Goal: Transaction & Acquisition: Subscribe to service/newsletter

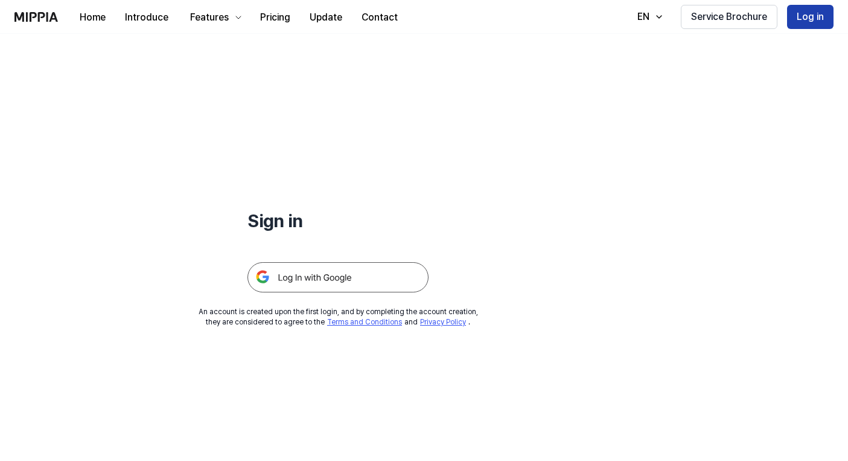
click at [802, 21] on button "Log in" at bounding box center [810, 17] width 46 height 24
click at [296, 271] on img at bounding box center [337, 277] width 181 height 30
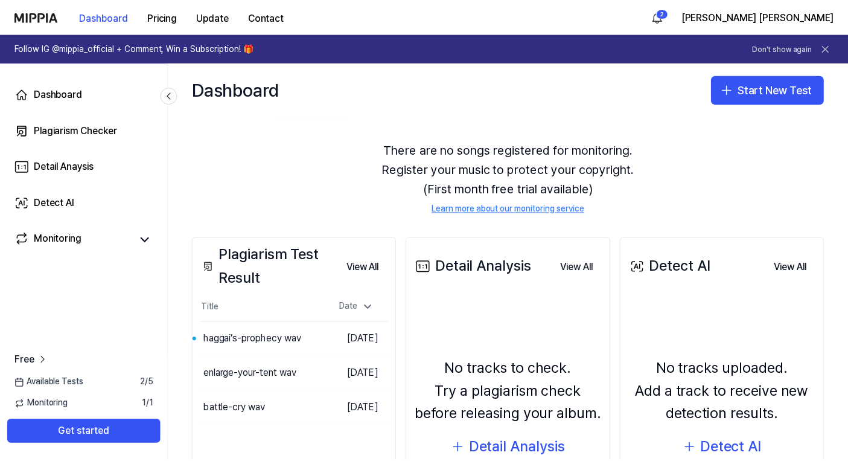
scroll to position [147, 0]
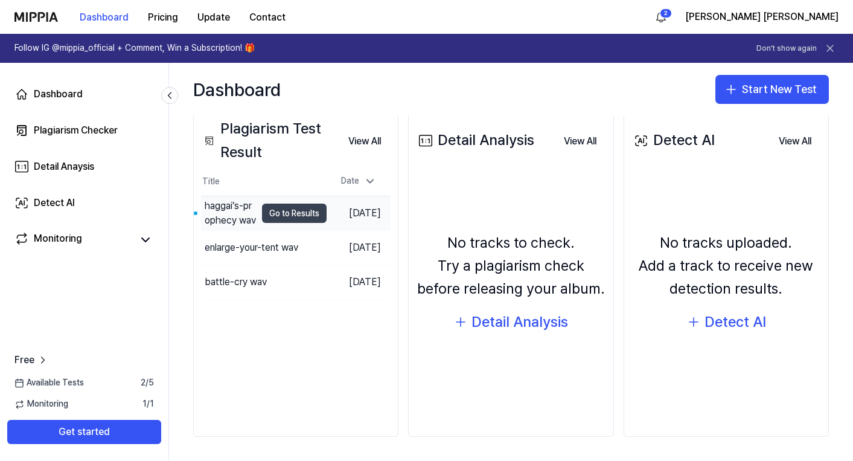
click at [266, 214] on button "Go to Results" at bounding box center [294, 212] width 65 height 19
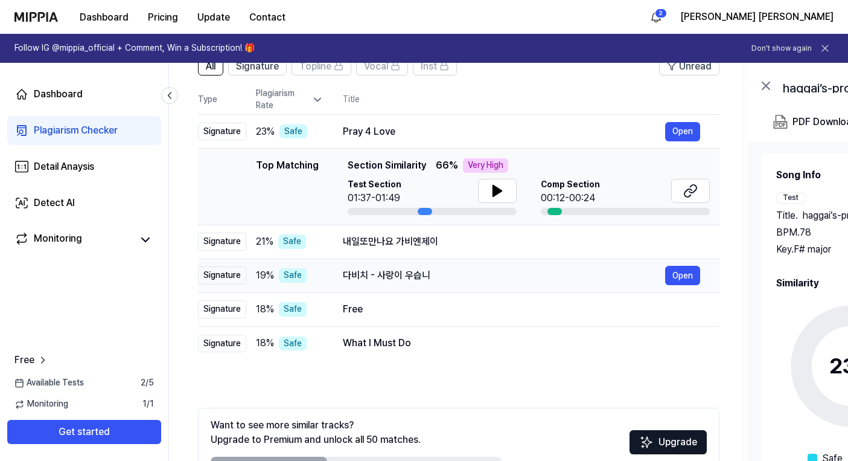
scroll to position [101, 0]
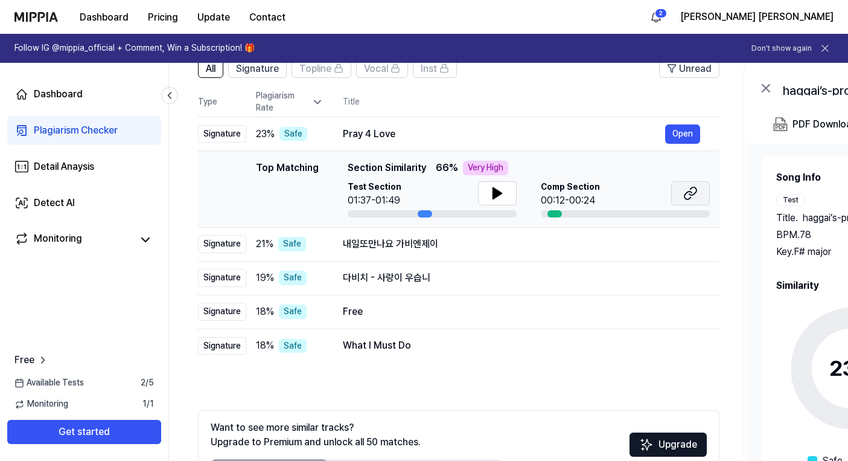
click at [689, 194] on icon at bounding box center [692, 191] width 7 height 8
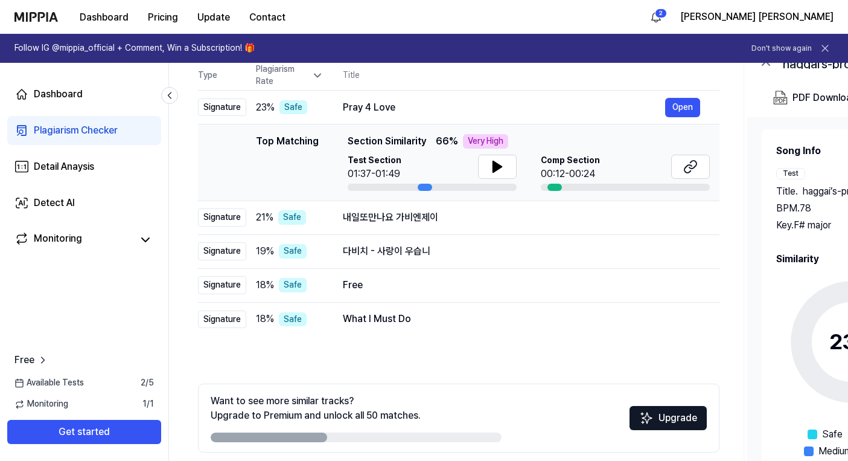
scroll to position [177, 0]
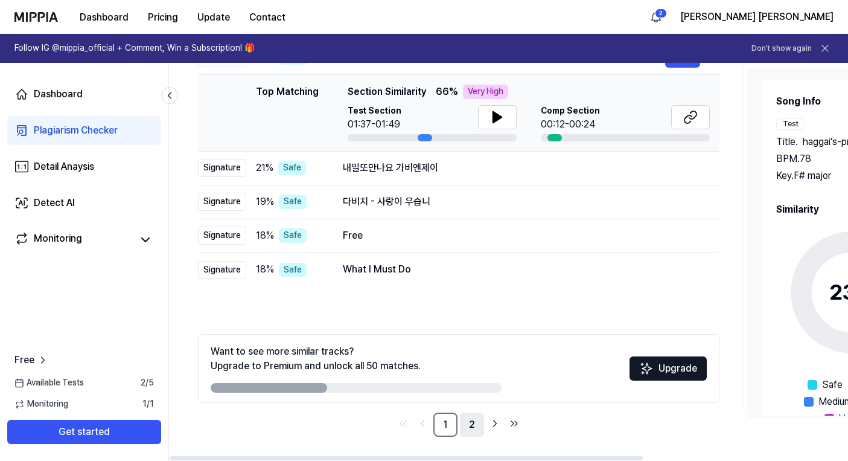
click at [477, 429] on link "2" at bounding box center [472, 424] width 24 height 24
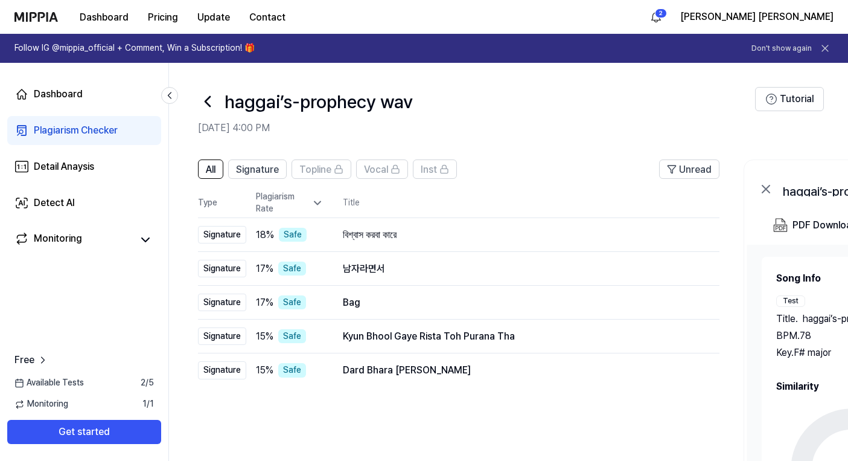
click at [106, 126] on div "Plagiarism Checker" at bounding box center [76, 130] width 84 height 14
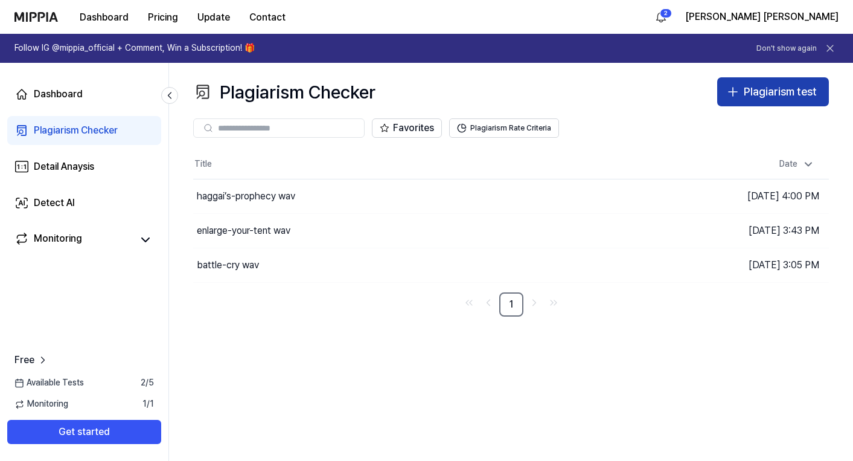
click at [757, 93] on div "Plagiarism test" at bounding box center [780, 92] width 73 height 18
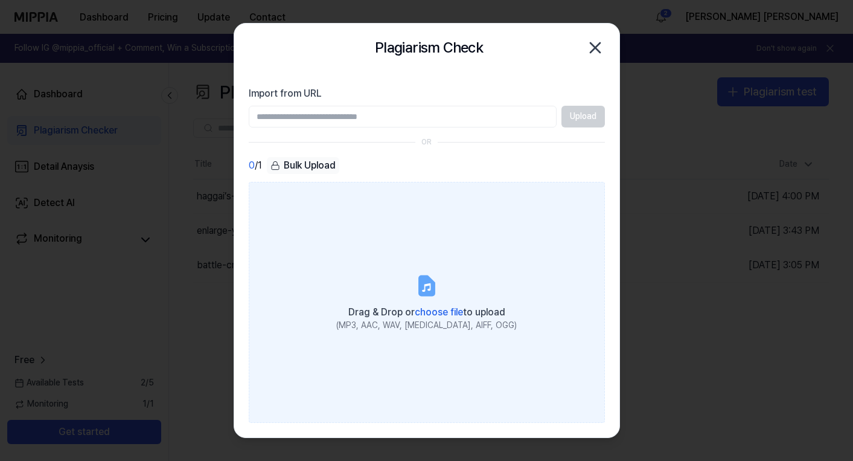
click at [424, 286] on icon at bounding box center [427, 285] width 24 height 24
click at [0, 0] on input "Drag & Drop or choose file to upload (MP3, AAC, WAV, FLAC, AIFF, OGG)" at bounding box center [0, 0] width 0 height 0
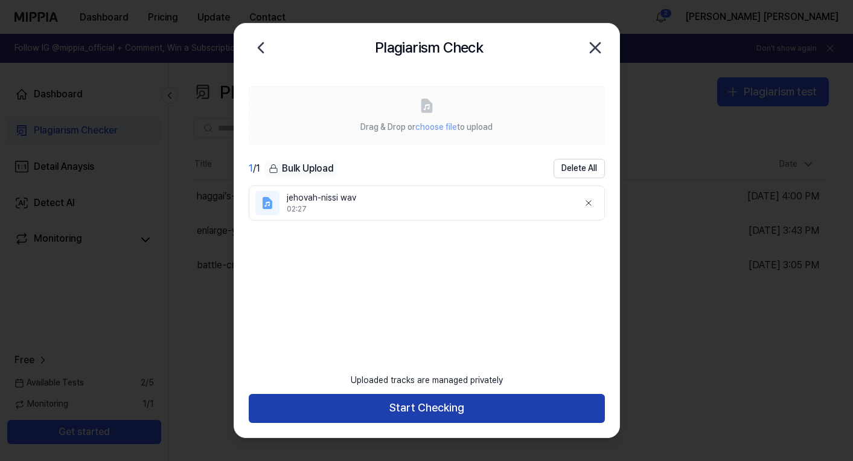
click at [408, 410] on button "Start Checking" at bounding box center [427, 408] width 356 height 29
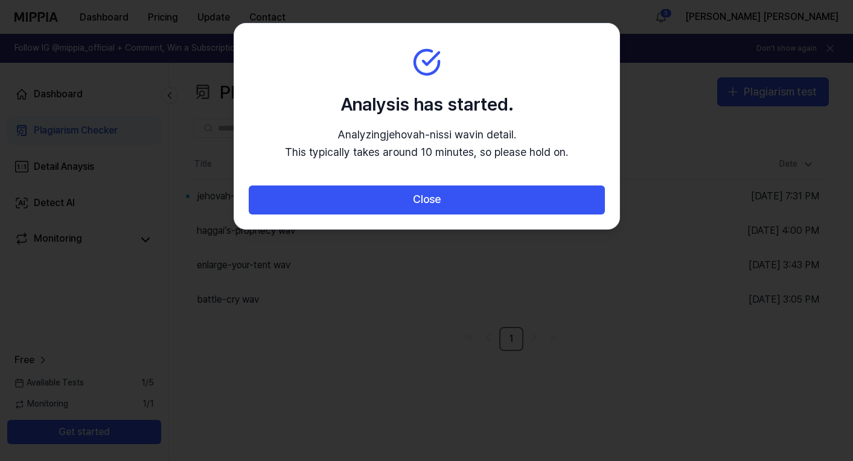
click at [398, 410] on div at bounding box center [426, 230] width 853 height 461
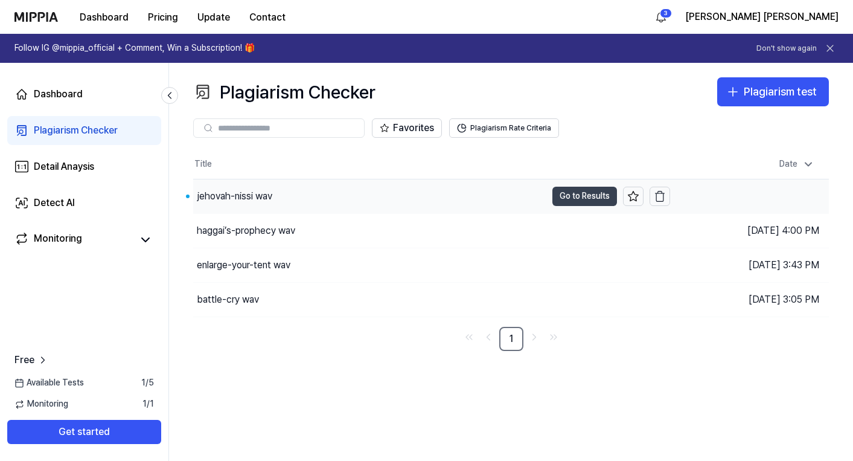
click at [595, 198] on button "Go to Results" at bounding box center [584, 196] width 65 height 19
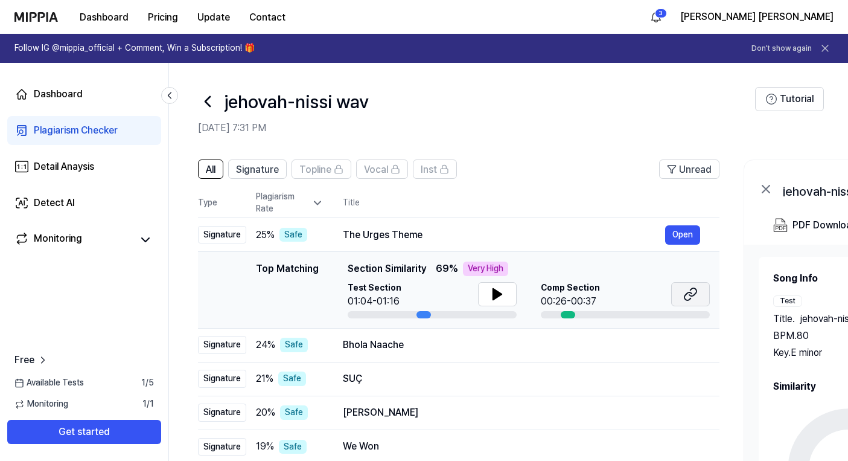
click at [690, 296] on icon at bounding box center [692, 292] width 7 height 8
click at [498, 298] on icon at bounding box center [497, 294] width 14 height 14
click at [686, 295] on icon at bounding box center [687, 296] width 7 height 8
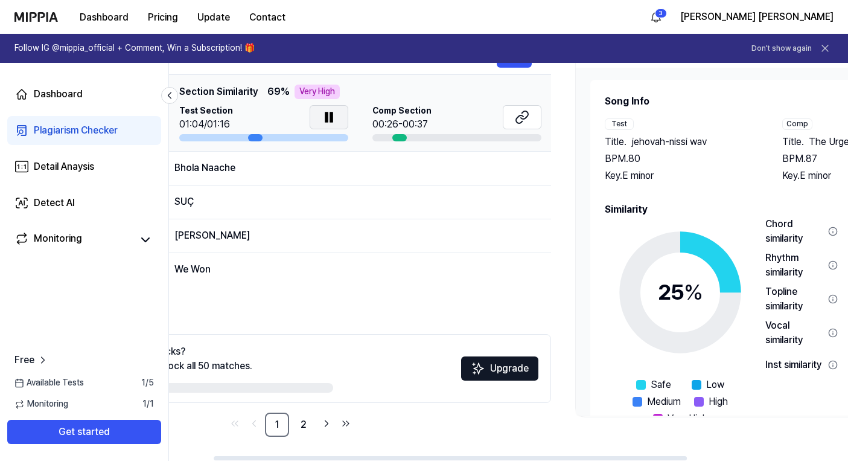
scroll to position [0, 183]
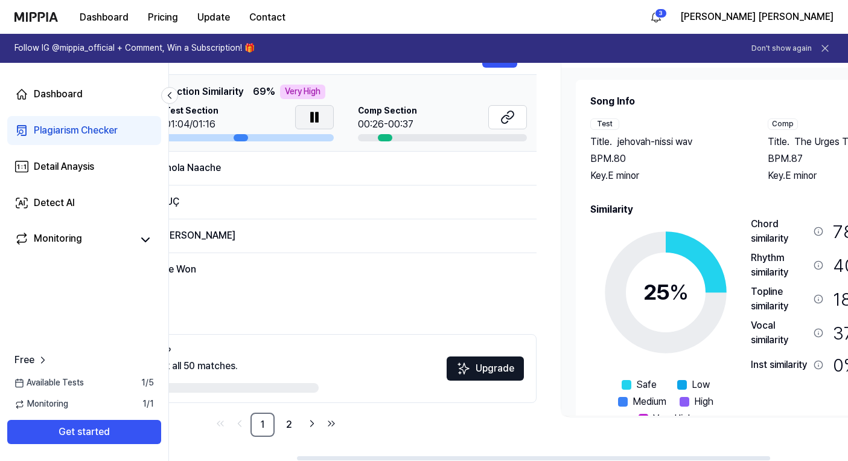
drag, startPoint x: 448, startPoint y: 340, endPoint x: 328, endPoint y: 325, distance: 120.5
click at [328, 325] on div "All Signature Topline Vocal Inst Unread All Signature Topline Vocal Inst Type P…" at bounding box center [276, 209] width 522 height 454
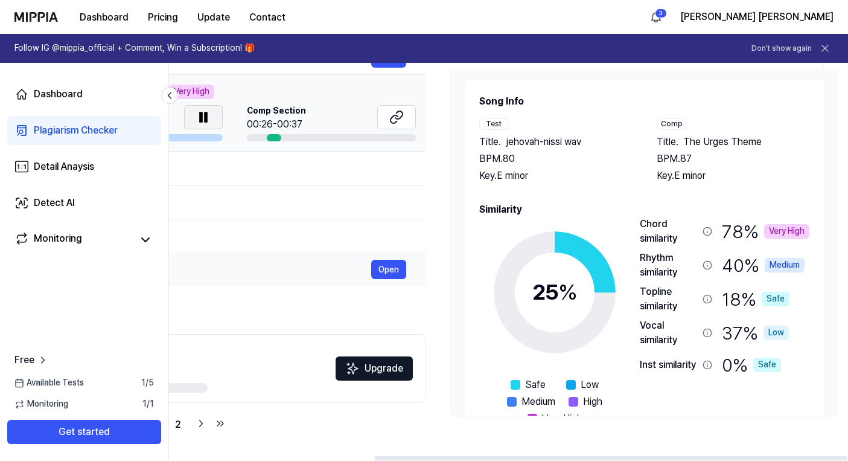
drag, startPoint x: 416, startPoint y: 264, endPoint x: 312, endPoint y: 258, distance: 104.6
click at [312, 258] on td "We Won Open" at bounding box center [228, 269] width 396 height 34
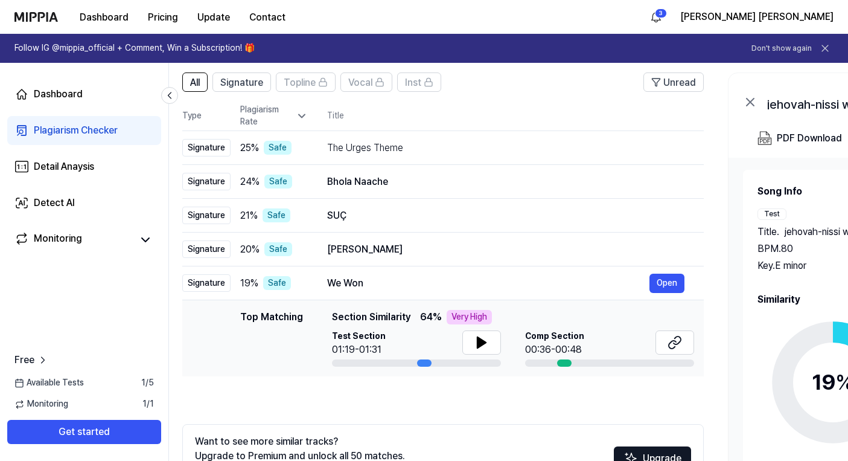
scroll to position [0, 0]
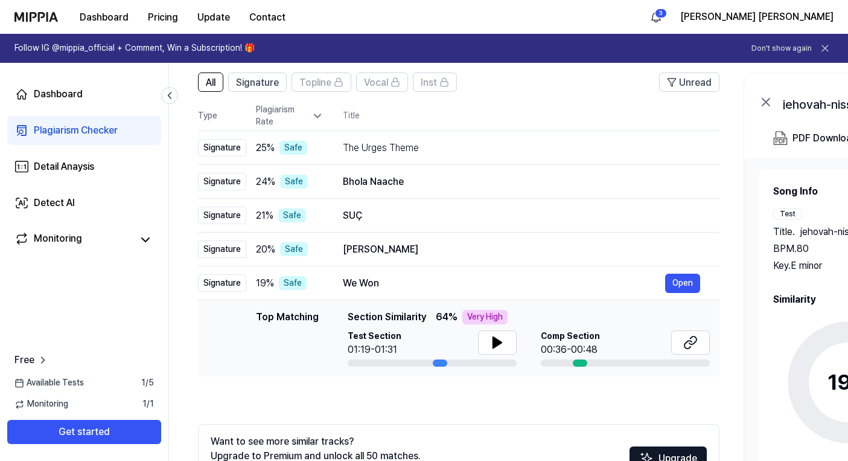
drag, startPoint x: 482, startPoint y: 308, endPoint x: 795, endPoint y: 311, distance: 312.7
click at [795, 311] on icon at bounding box center [848, 382] width 151 height 151
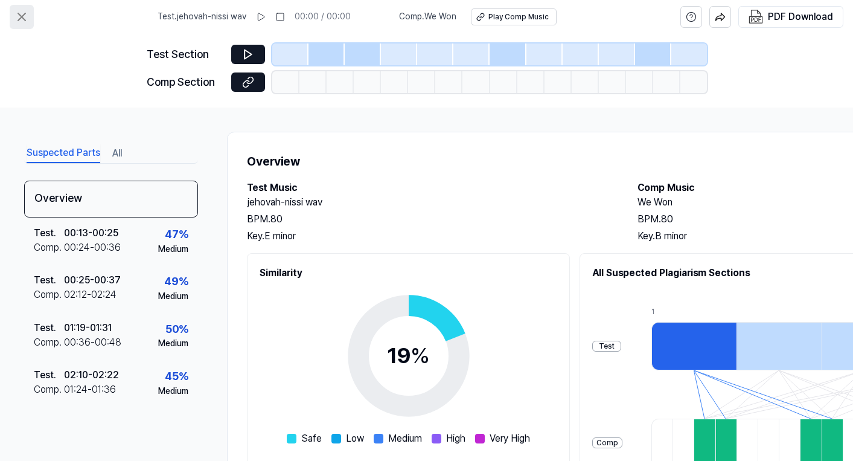
click at [23, 22] on icon at bounding box center [21, 17] width 14 height 14
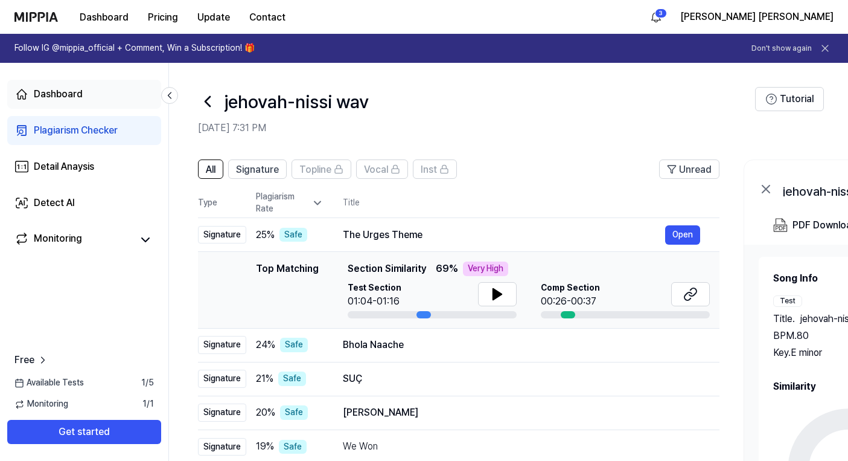
click at [78, 97] on div "Dashboard" at bounding box center [58, 94] width 49 height 14
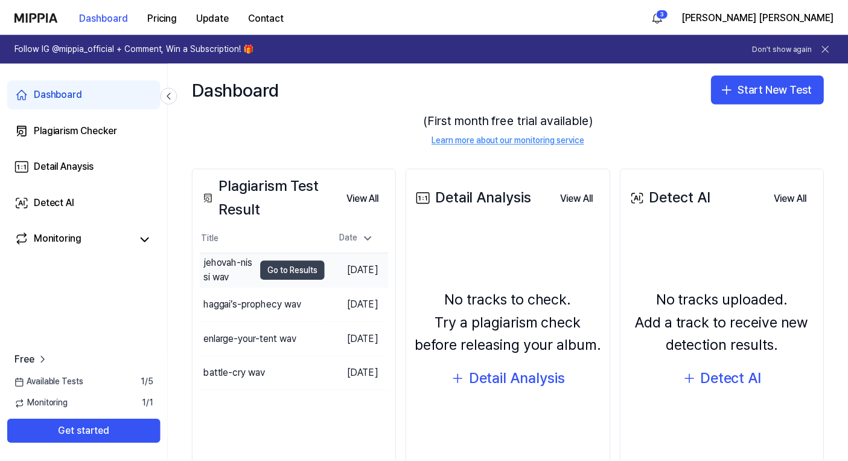
scroll to position [147, 0]
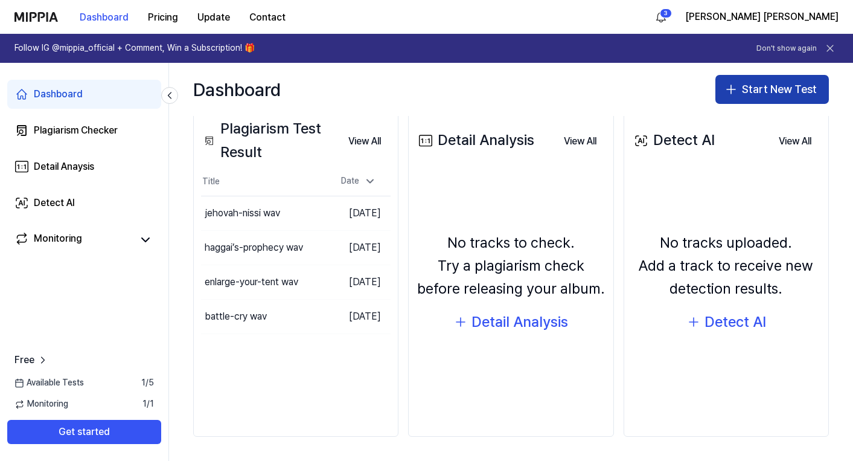
click at [730, 89] on icon "button" at bounding box center [731, 89] width 8 height 0
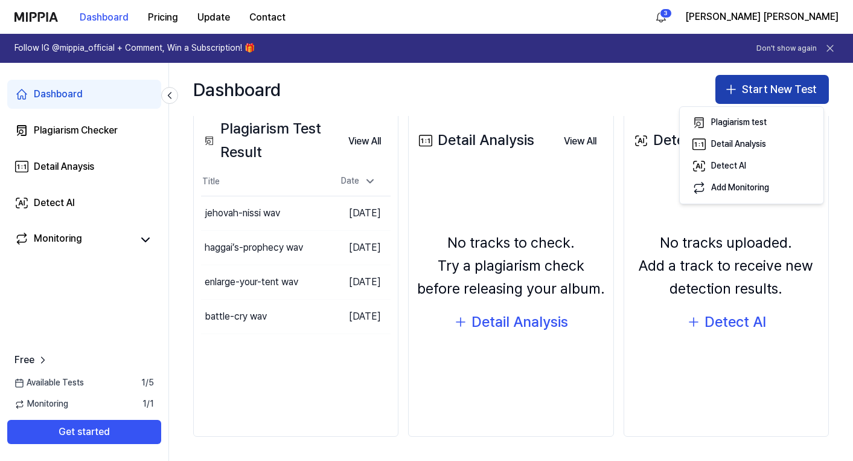
click at [750, 86] on button "Start New Test" at bounding box center [771, 89] width 113 height 29
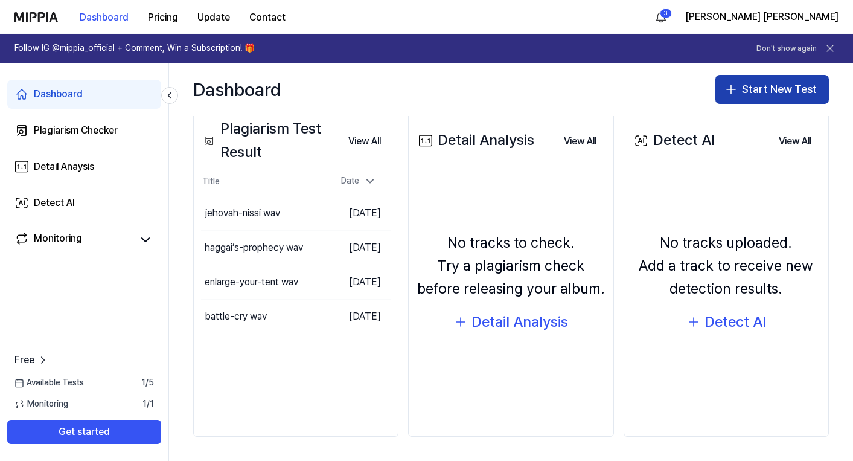
click at [747, 88] on button "Start New Test" at bounding box center [771, 89] width 113 height 29
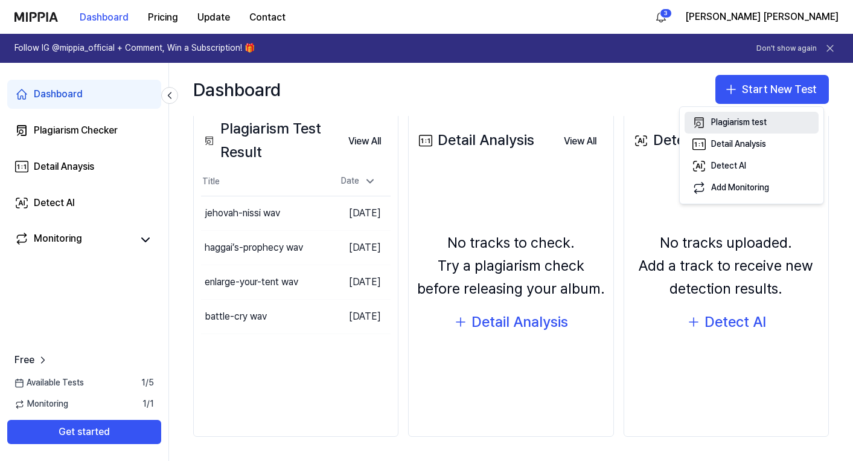
click at [742, 120] on div "Plagiarism test" at bounding box center [739, 122] width 56 height 12
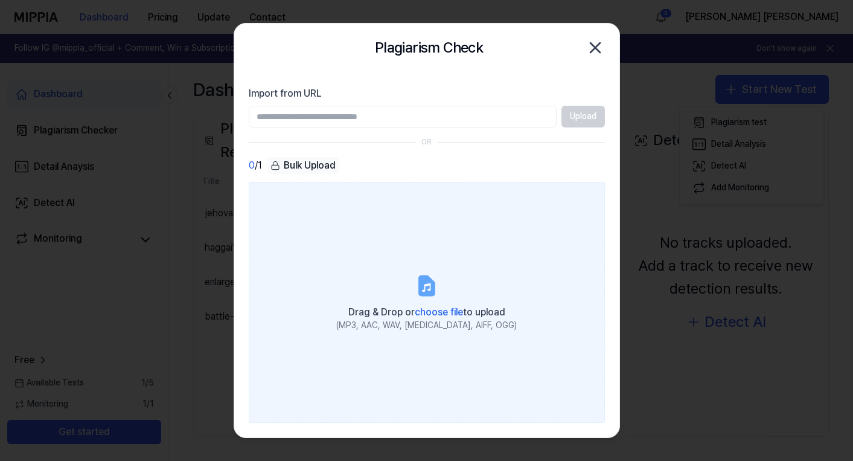
click at [424, 290] on icon at bounding box center [426, 286] width 8 height 8
click at [0, 0] on input "Drag & Drop or choose file to upload (MP3, AAC, WAV, FLAC, AIFF, OGG)" at bounding box center [0, 0] width 0 height 0
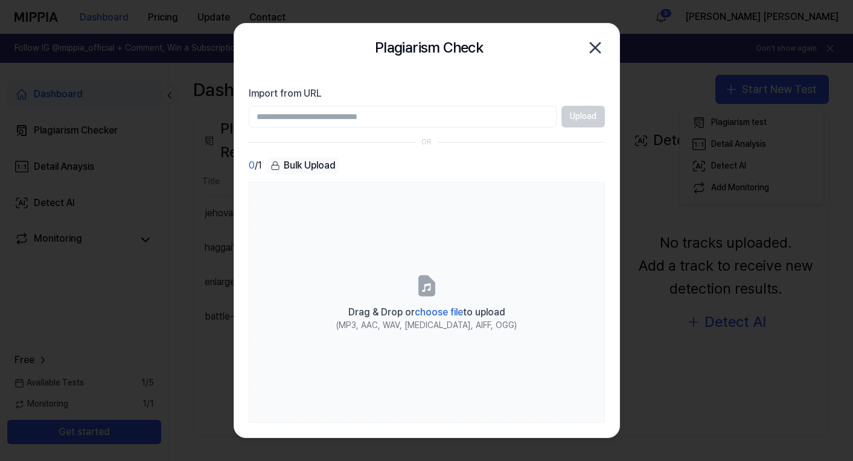
click at [597, 52] on icon "button" at bounding box center [594, 47] width 19 height 19
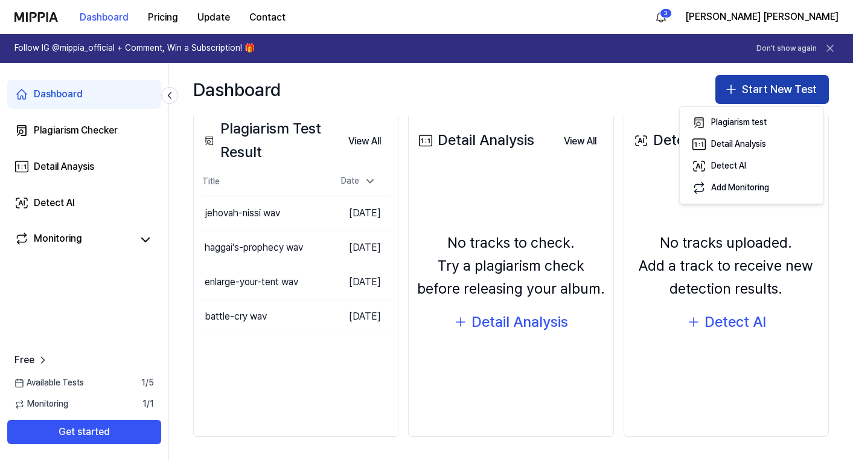
click at [738, 84] on button "Start New Test" at bounding box center [771, 89] width 113 height 29
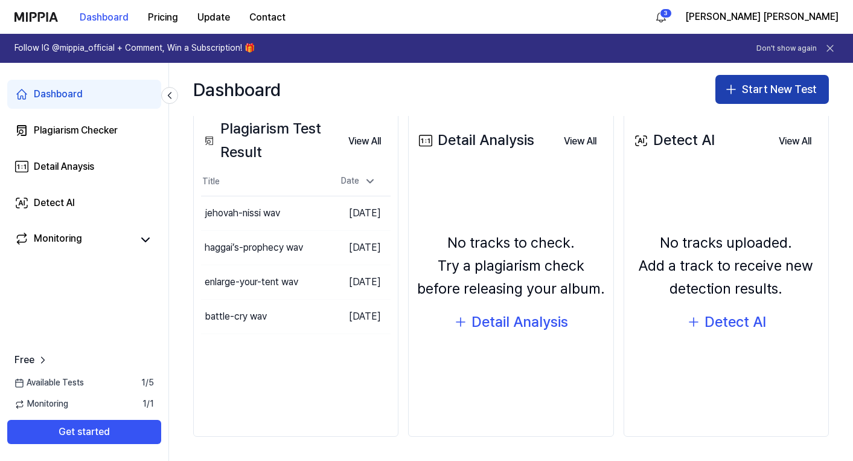
click at [746, 89] on button "Start New Test" at bounding box center [771, 89] width 113 height 29
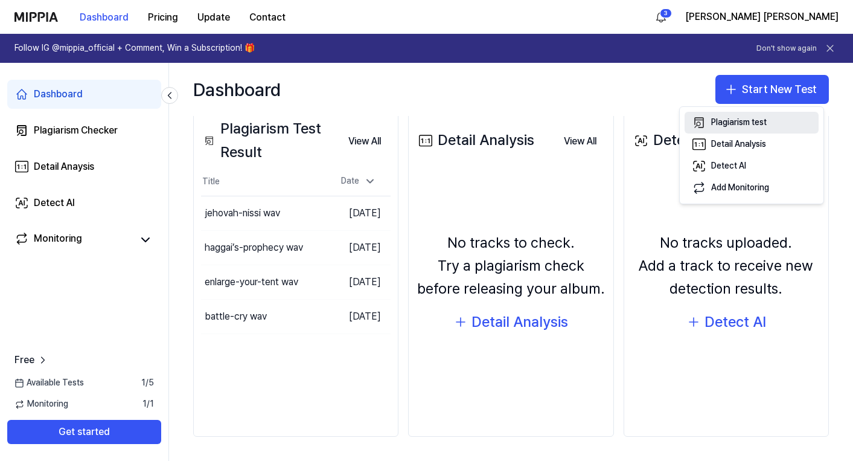
click at [729, 120] on div "Plagiarism test" at bounding box center [739, 122] width 56 height 12
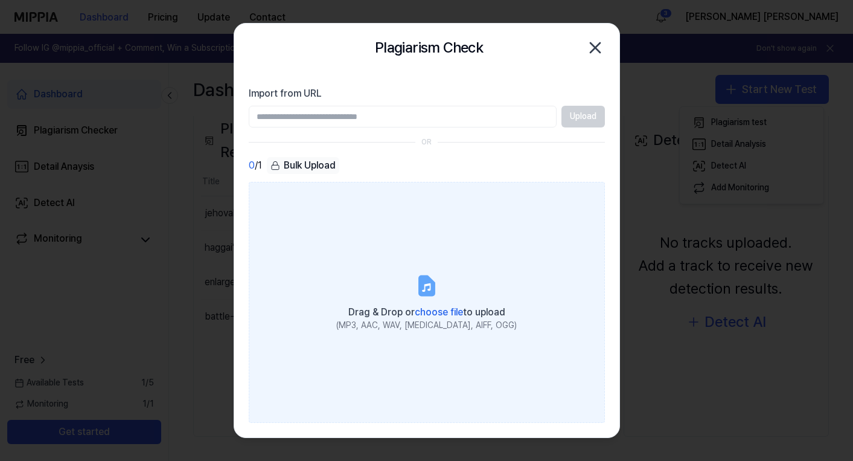
click at [435, 282] on icon at bounding box center [427, 285] width 24 height 24
click at [0, 0] on input "Drag & Drop or choose file to upload (MP3, AAC, WAV, FLAC, AIFF, OGG)" at bounding box center [0, 0] width 0 height 0
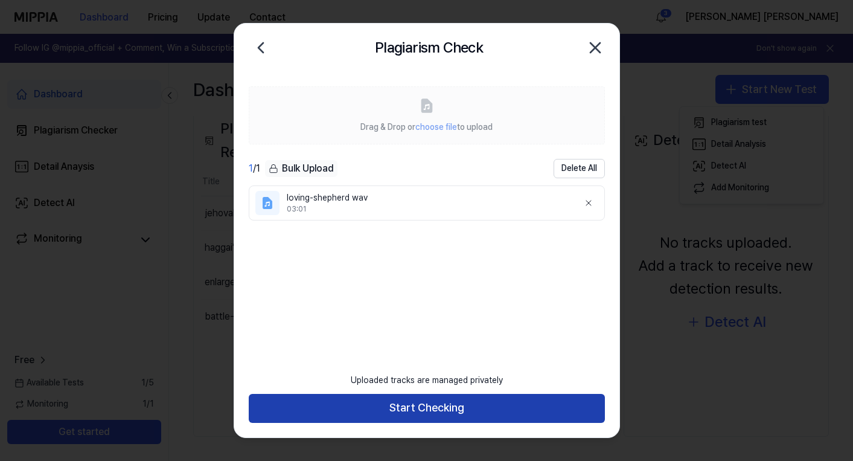
click at [419, 415] on button "Start Checking" at bounding box center [427, 408] width 356 height 29
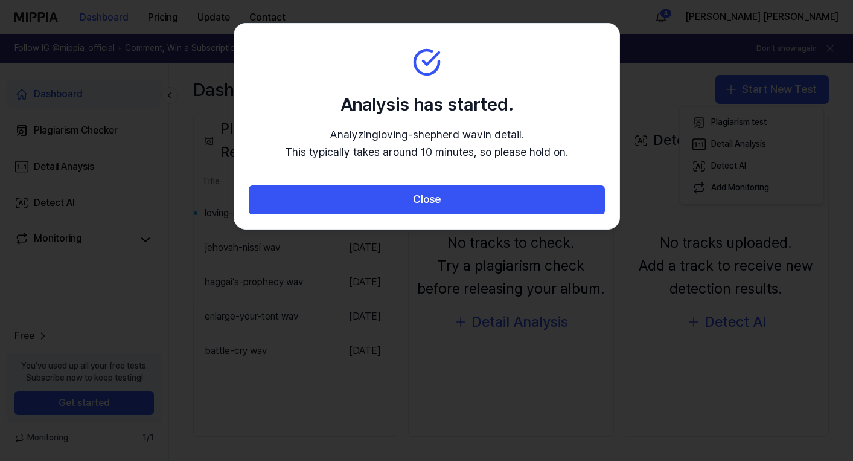
click at [447, 391] on div at bounding box center [426, 230] width 853 height 461
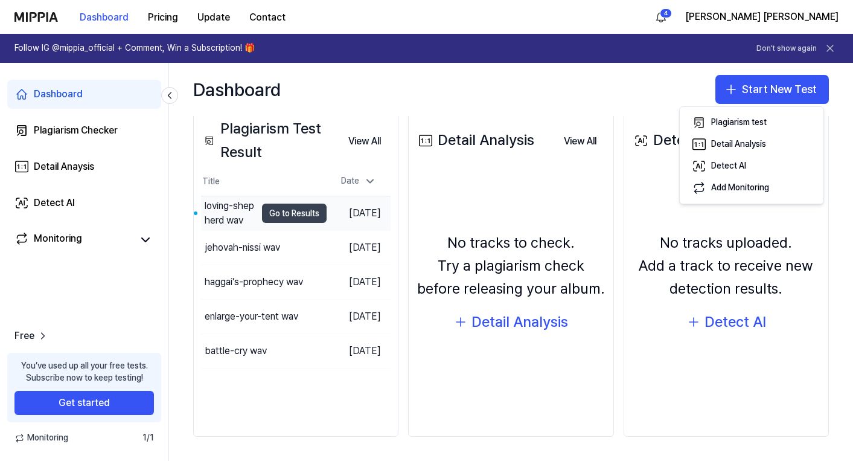
click at [285, 215] on button "Go to Results" at bounding box center [294, 212] width 65 height 19
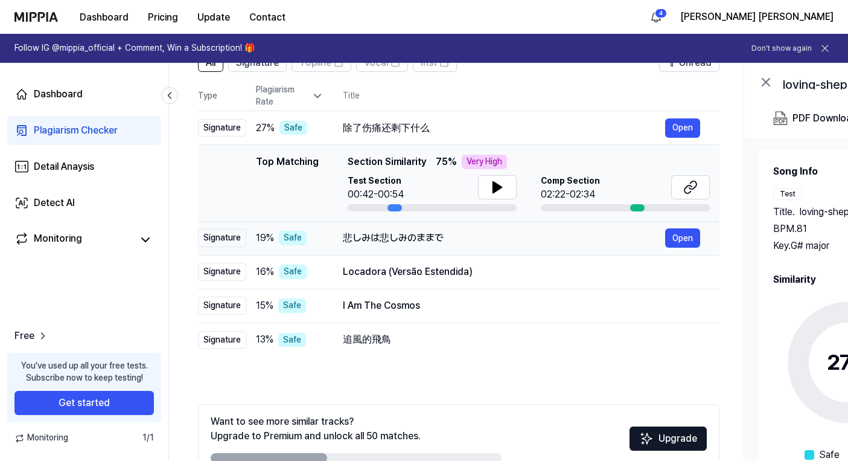
scroll to position [177, 0]
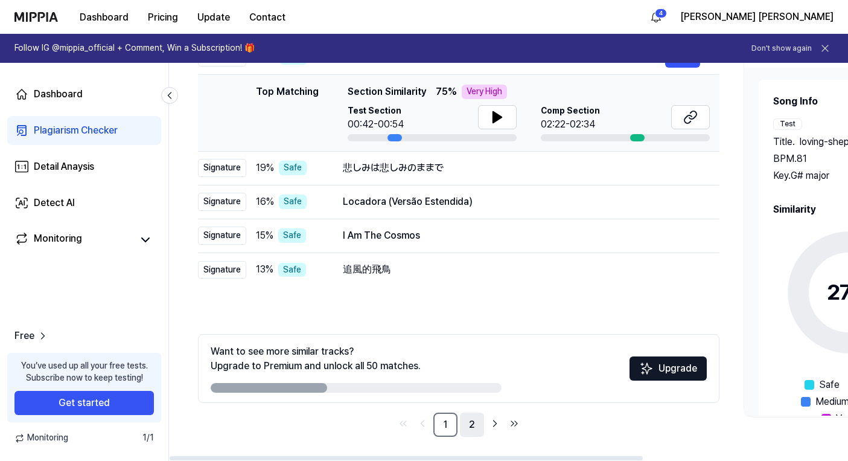
click at [467, 428] on link "2" at bounding box center [472, 424] width 24 height 24
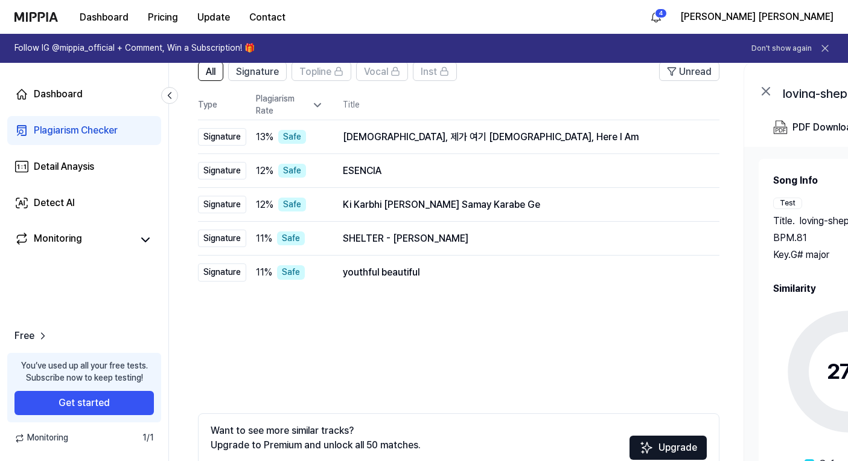
scroll to position [177, 0]
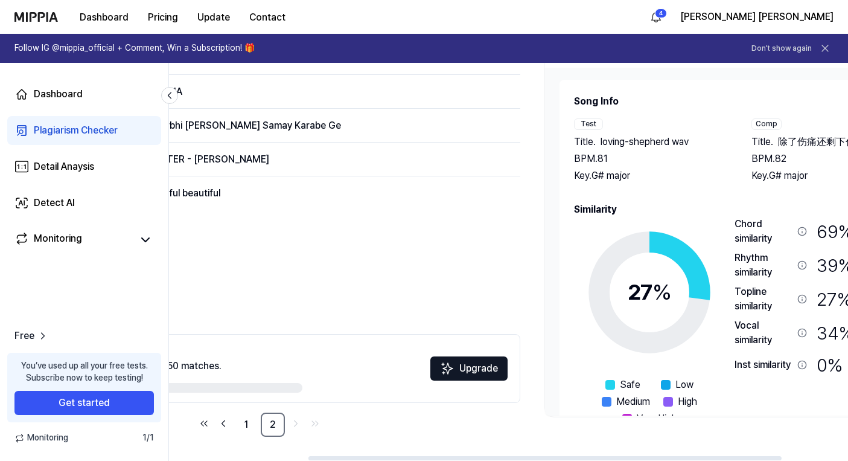
drag, startPoint x: 521, startPoint y: 307, endPoint x: 322, endPoint y: 306, distance: 199.2
click at [322, 306] on div "All Signature Topline Vocal Inst Unread All Signature Topline Vocal Inst Type P…" at bounding box center [260, 209] width 522 height 454
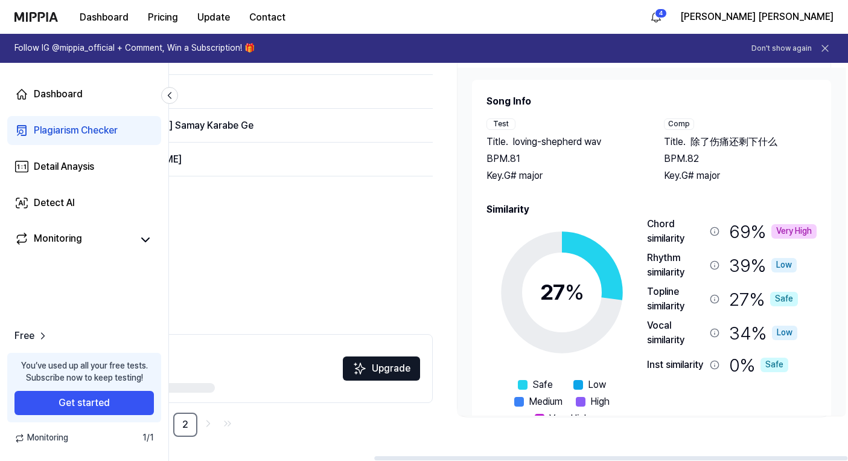
scroll to position [0, 294]
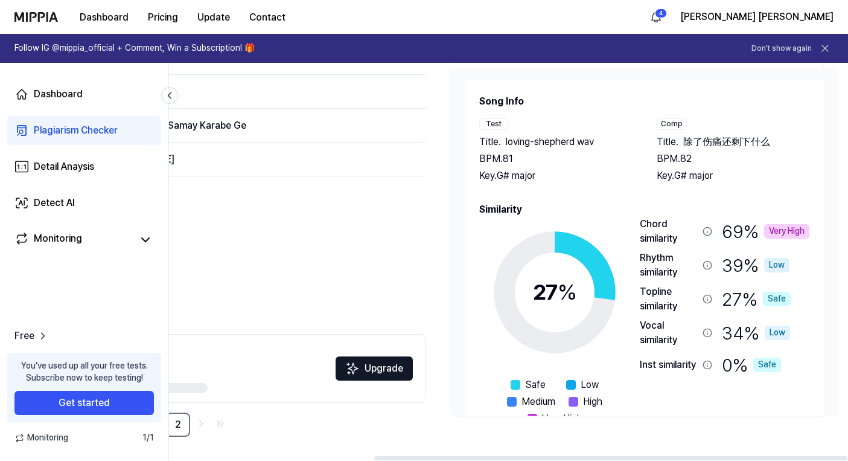
drag, startPoint x: 480, startPoint y: 277, endPoint x: 342, endPoint y: 282, distance: 137.7
click at [342, 282] on div "All Signature Topline Vocal Inst Unread All Signature Topline Vocal Inst Type P…" at bounding box center [165, 209] width 522 height 454
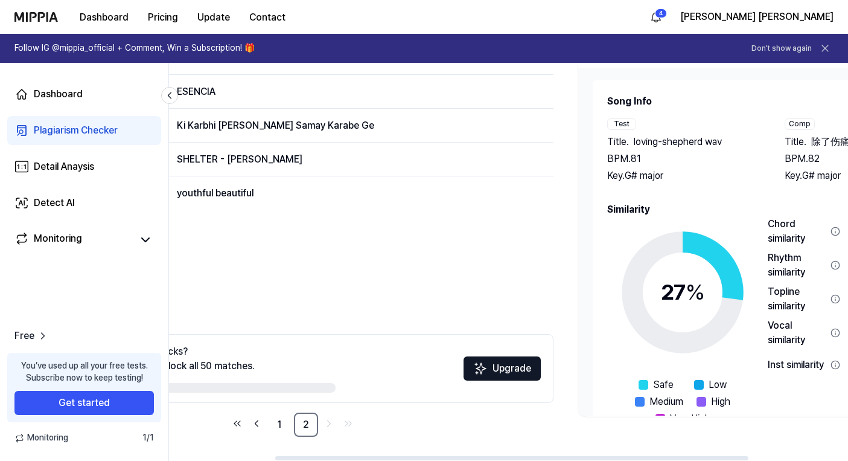
scroll to position [0, 0]
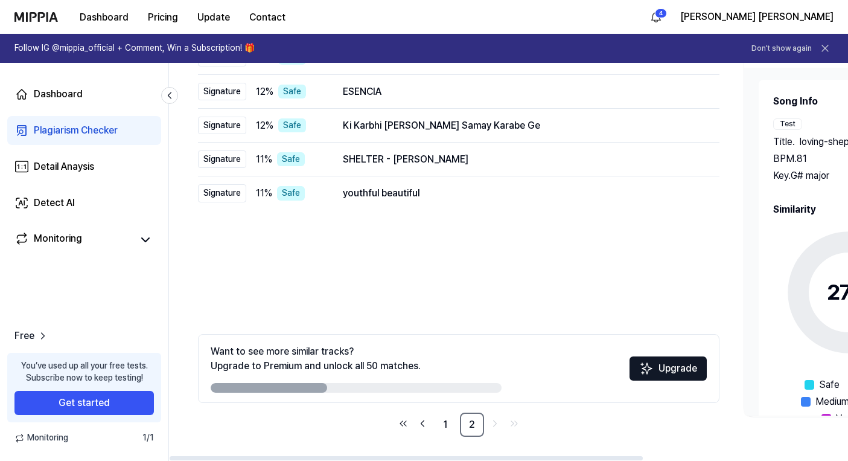
drag, startPoint x: 334, startPoint y: 281, endPoint x: 665, endPoint y: 286, distance: 330.2
click at [665, 286] on div "All Signature Topline Vocal Inst Unread All Signature Topline Vocal Inst Type P…" at bounding box center [459, 209] width 522 height 454
click at [64, 90] on div "Dashboard" at bounding box center [58, 94] width 49 height 14
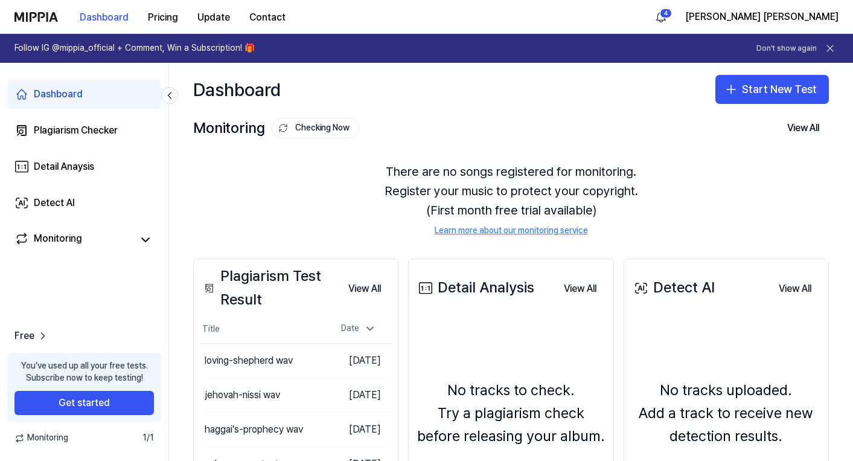
scroll to position [136, 0]
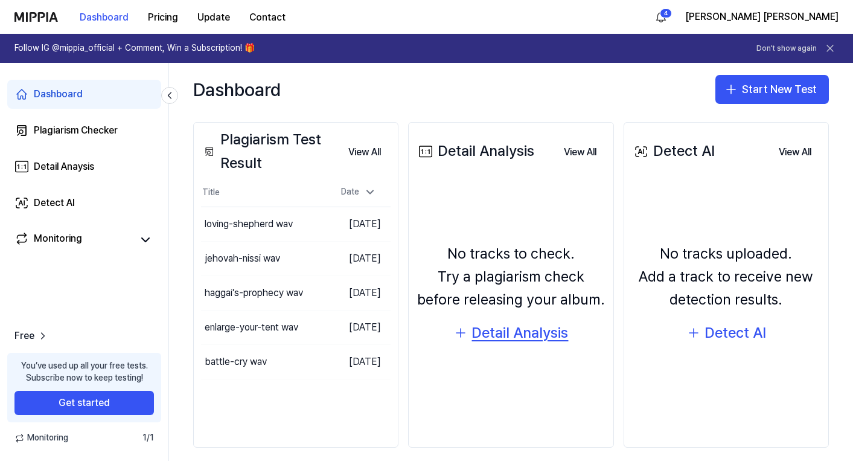
click at [474, 334] on div "Detail Analysis" at bounding box center [519, 332] width 97 height 23
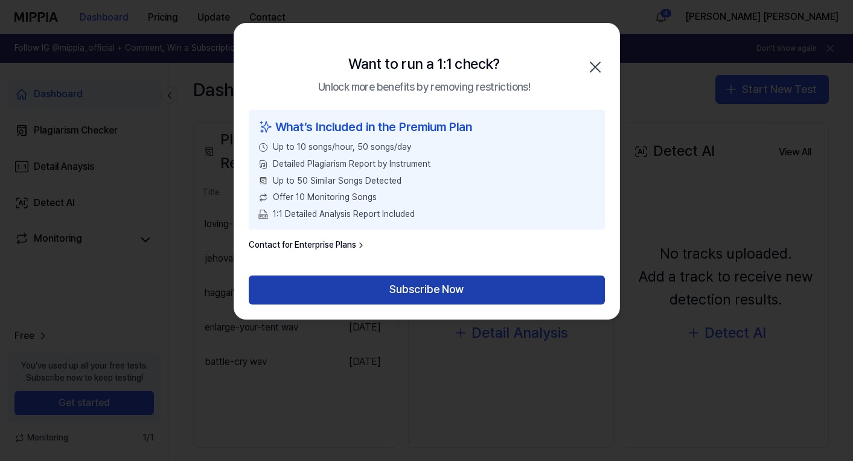
click at [438, 293] on button "Subscribe Now" at bounding box center [427, 289] width 356 height 29
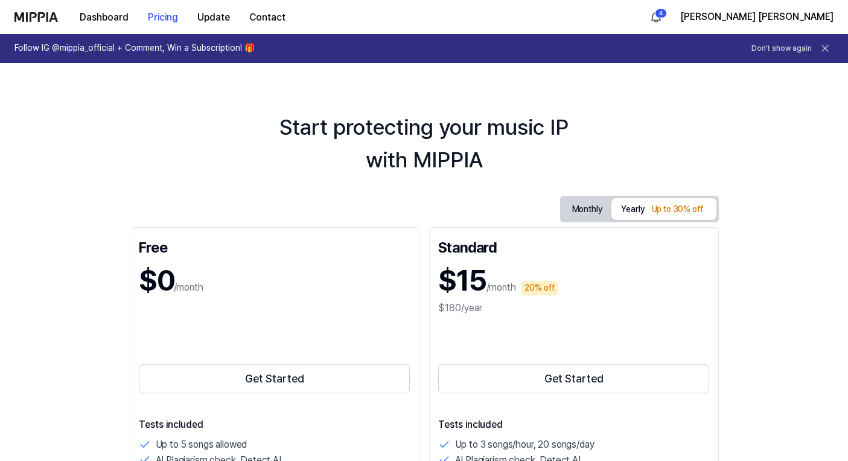
scroll to position [24, 0]
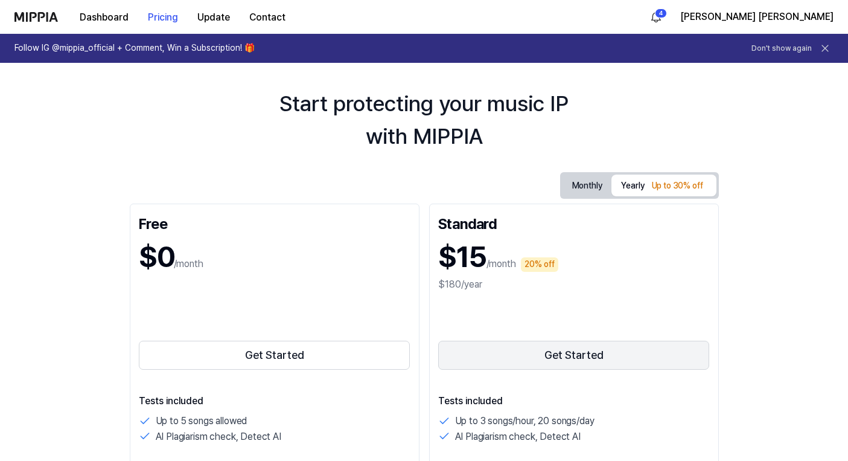
click at [561, 354] on button "Get Started" at bounding box center [574, 354] width 272 height 29
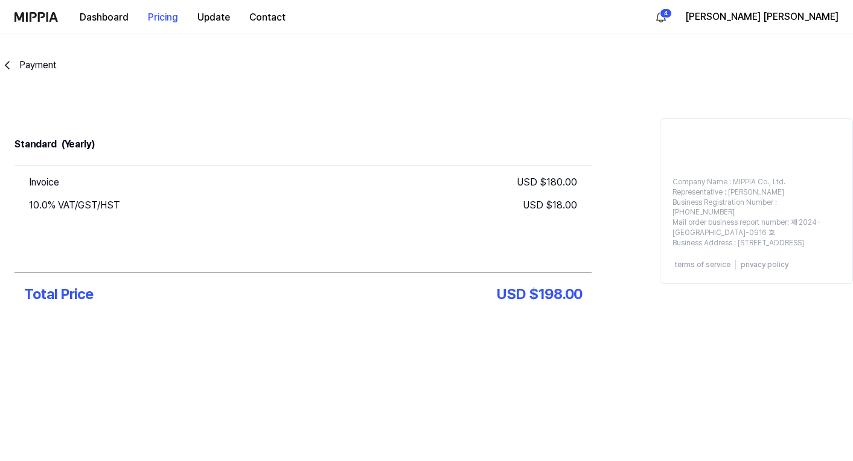
click at [18, 66] on button "Payment" at bounding box center [28, 65] width 57 height 14
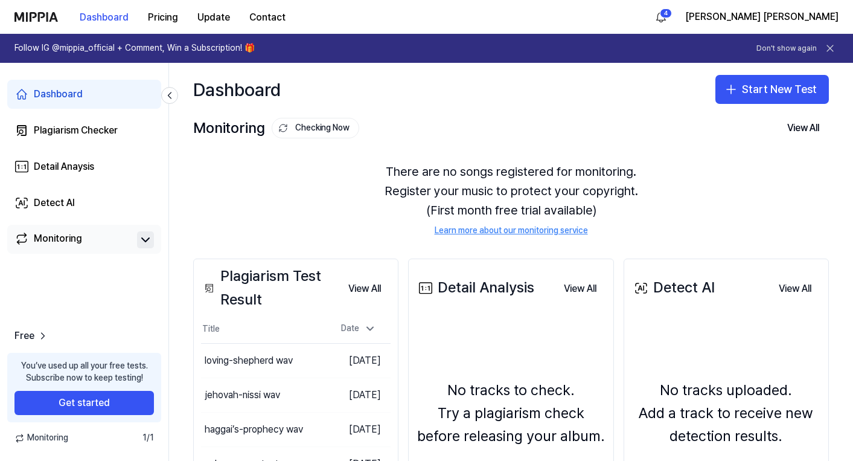
click at [145, 240] on icon at bounding box center [145, 239] width 14 height 14
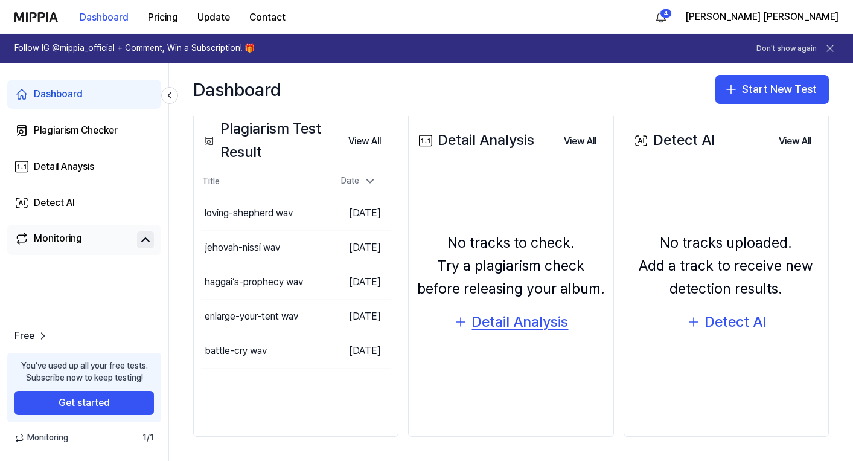
click at [495, 324] on div "Detail Analysis" at bounding box center [519, 321] width 97 height 23
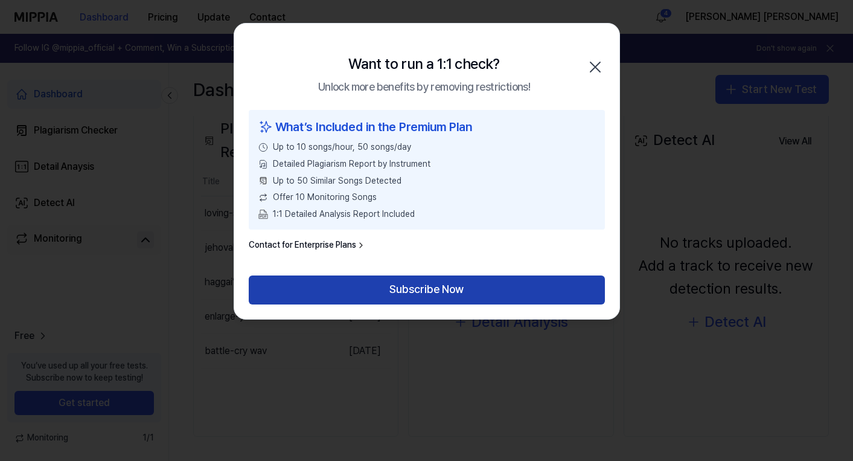
click at [432, 289] on button "Subscribe Now" at bounding box center [427, 289] width 356 height 29
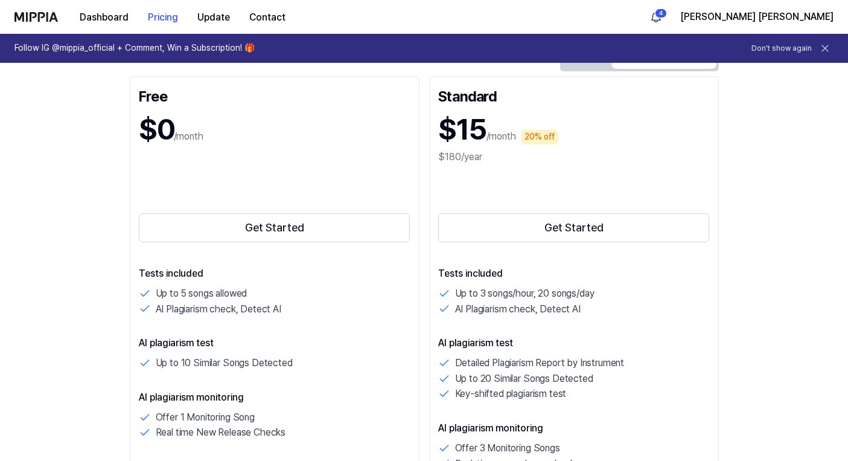
scroll to position [148, 0]
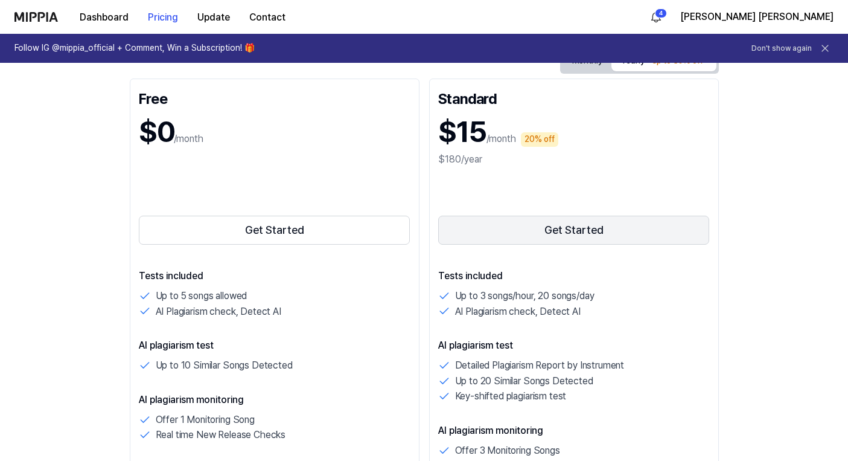
click at [576, 234] on button "Get Started" at bounding box center [574, 229] width 272 height 29
